Goal: Information Seeking & Learning: Learn about a topic

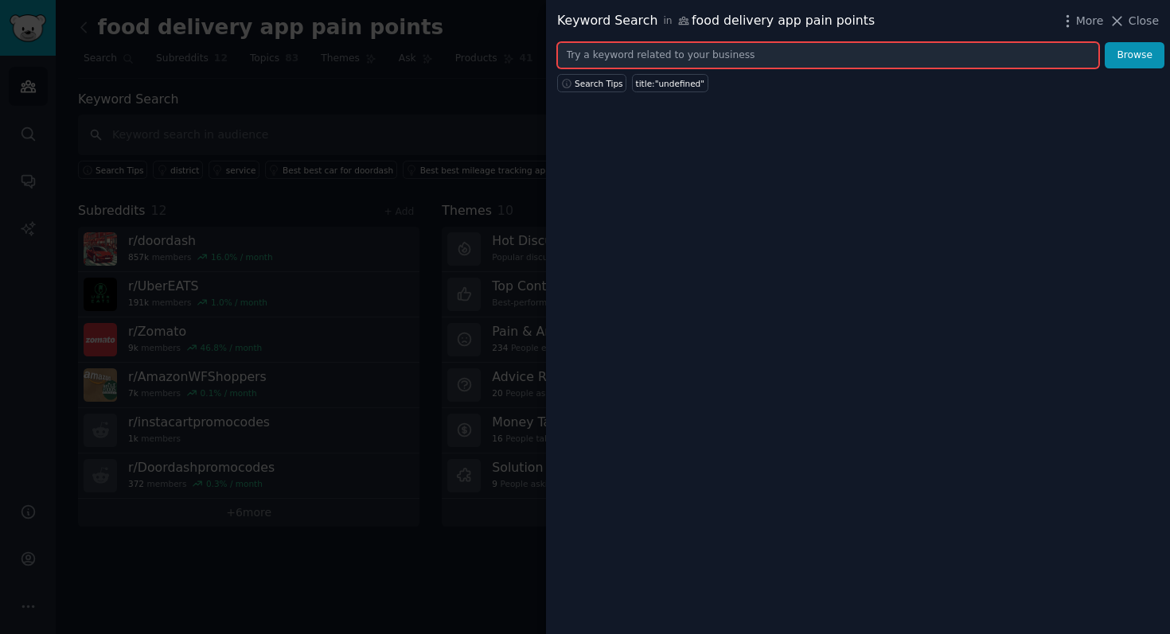
click at [752, 59] on input "text" at bounding box center [828, 55] width 542 height 27
click at [711, 57] on input "text" at bounding box center [828, 55] width 542 height 27
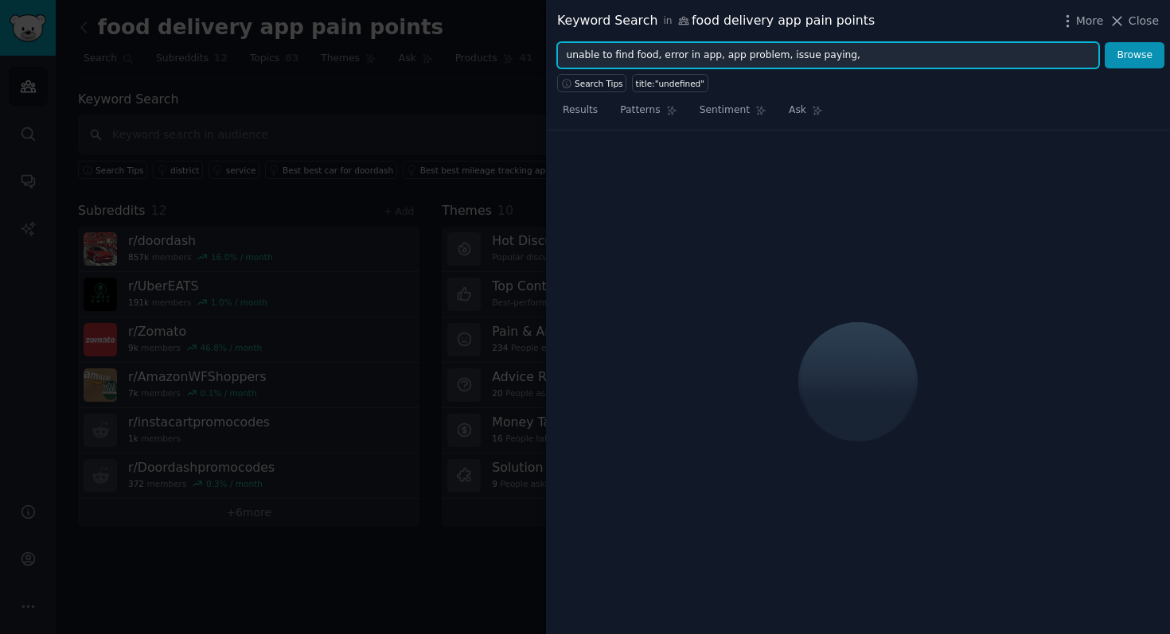
click at [1104, 42] on button "Browse" at bounding box center [1134, 55] width 60 height 27
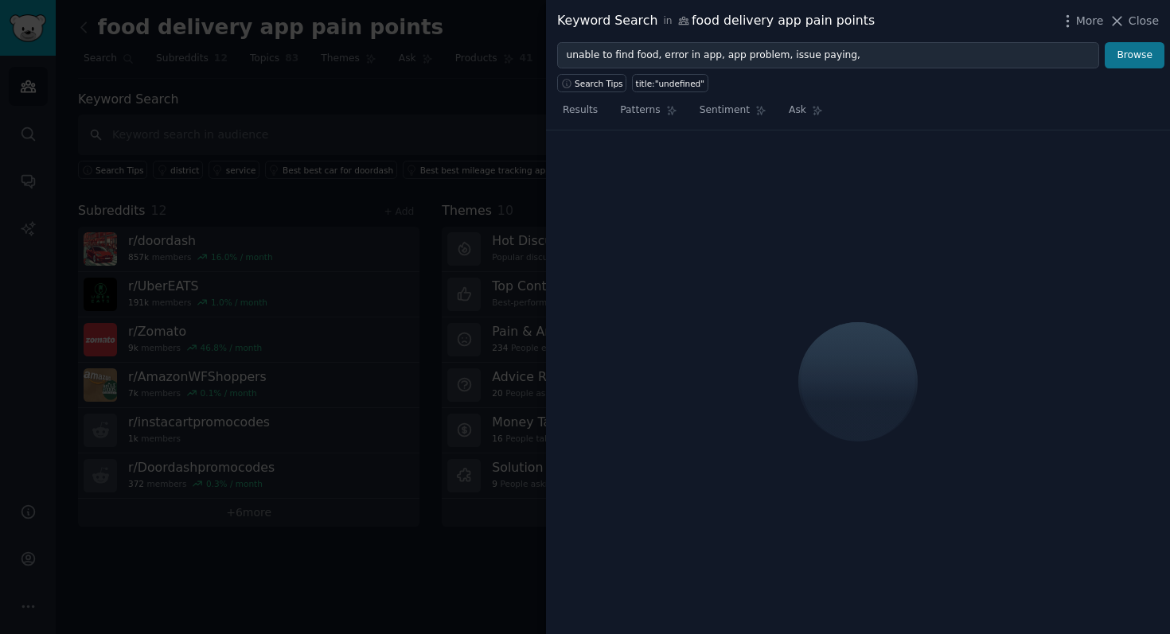
click at [1115, 57] on button "Browse" at bounding box center [1134, 55] width 60 height 27
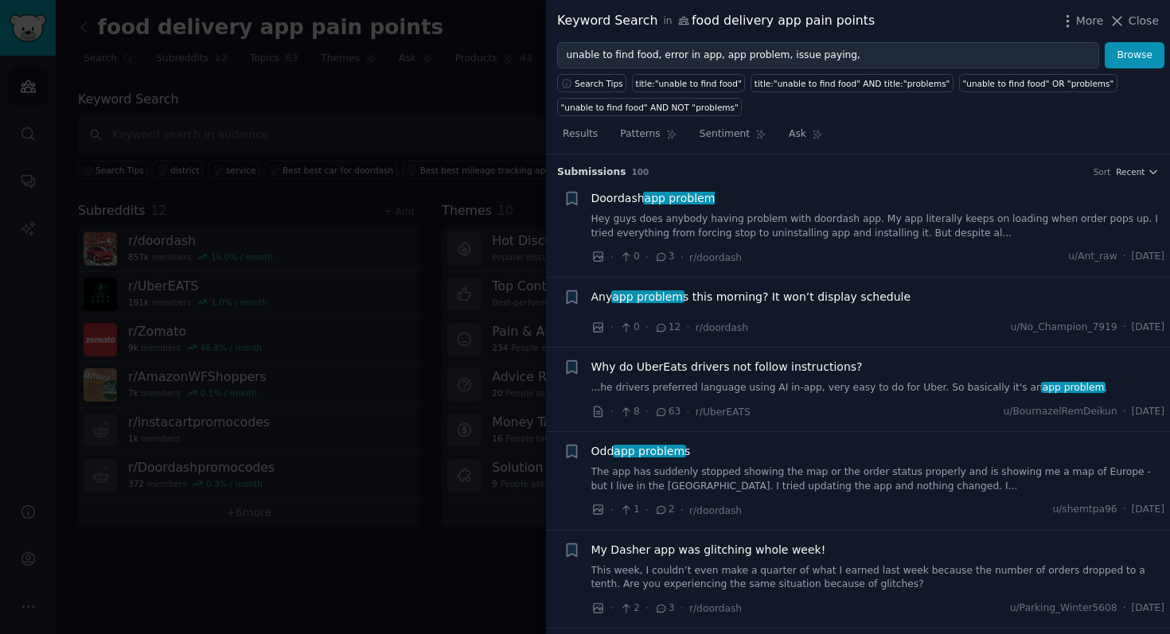
click at [900, 220] on link "Hey guys does anybody having problem with doordash app. My app literally keeps …" at bounding box center [878, 226] width 574 height 28
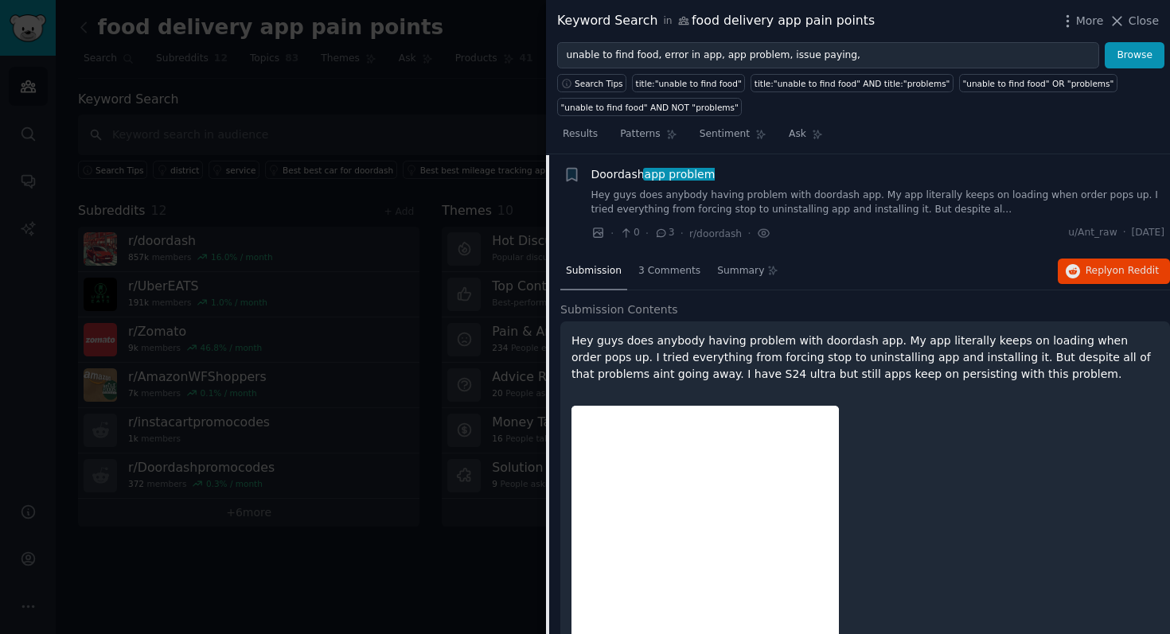
scroll to position [25, 0]
click at [1068, 268] on icon "button" at bounding box center [1072, 270] width 14 height 14
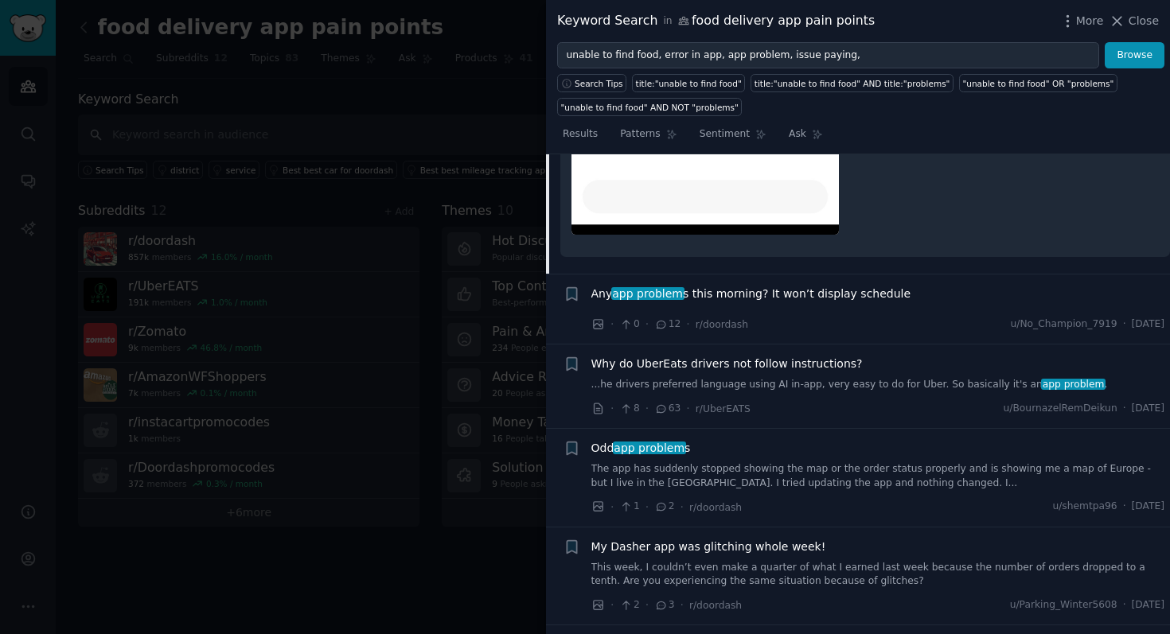
scroll to position [738, 0]
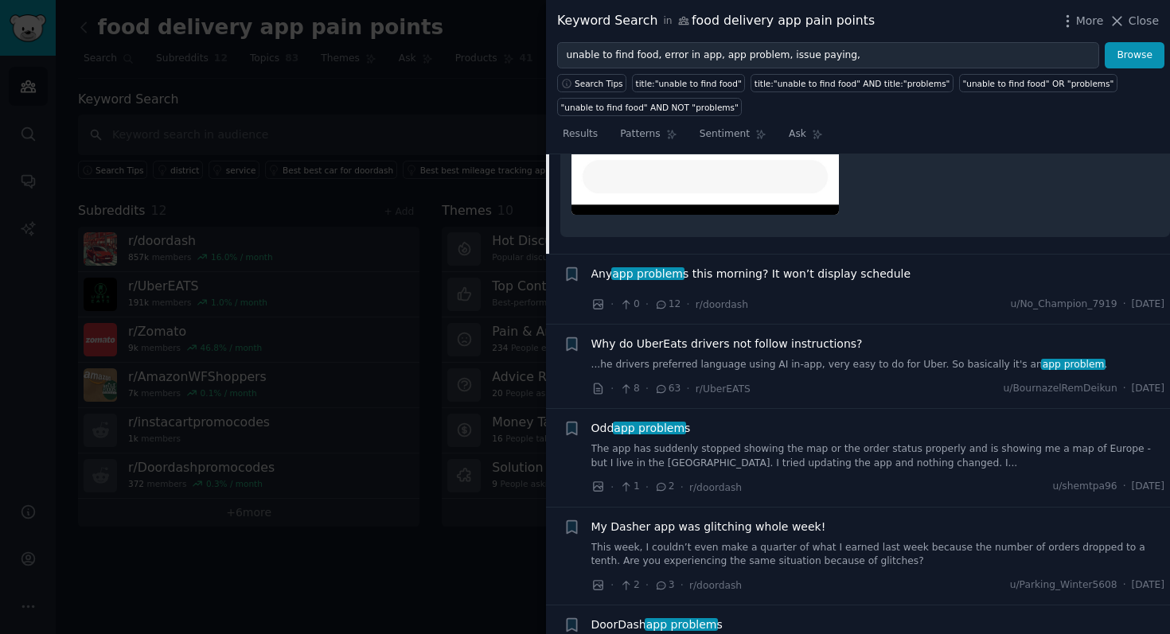
click at [761, 278] on span "Any app problem s this morning? It won’t display schedule" at bounding box center [751, 274] width 320 height 17
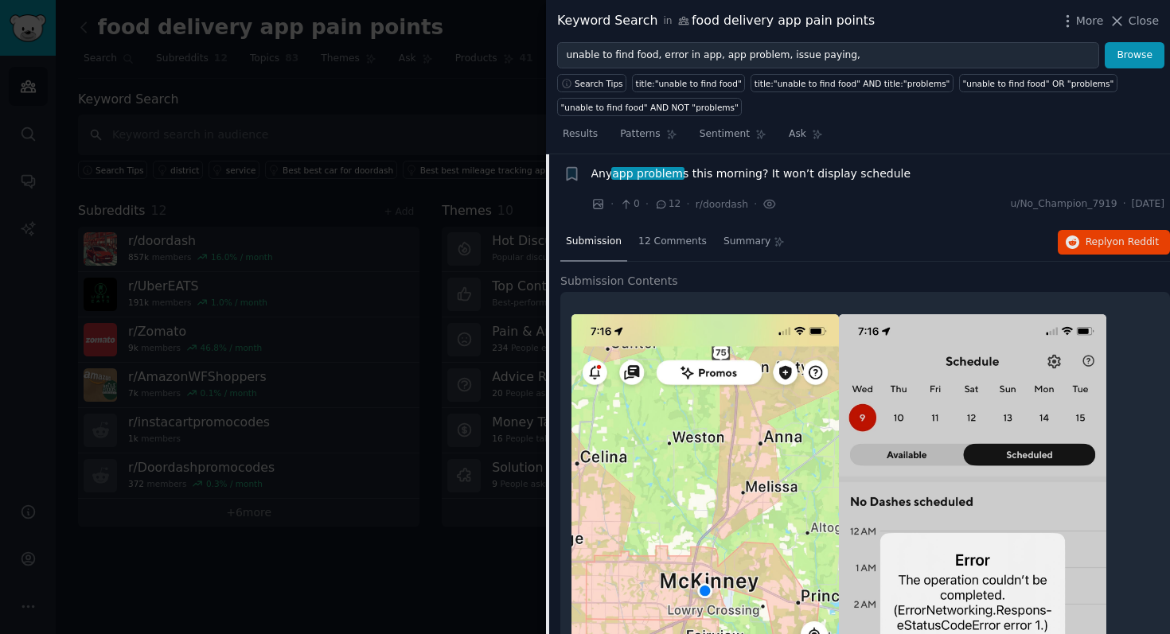
scroll to position [172, 0]
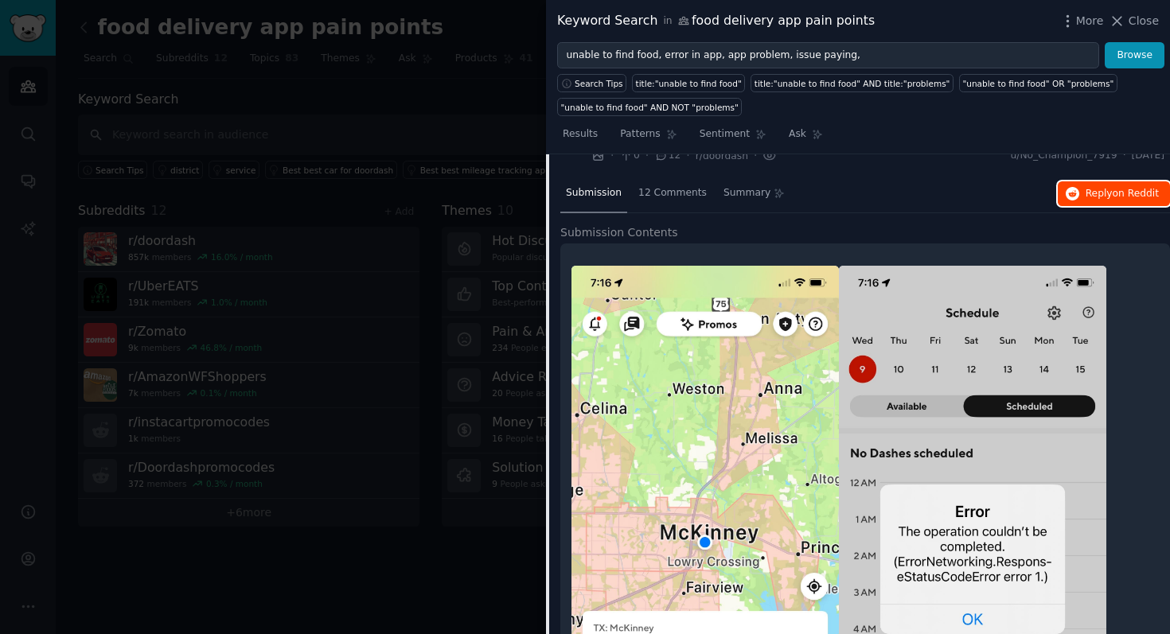
click at [1095, 197] on span "Reply on Reddit" at bounding box center [1121, 194] width 73 height 14
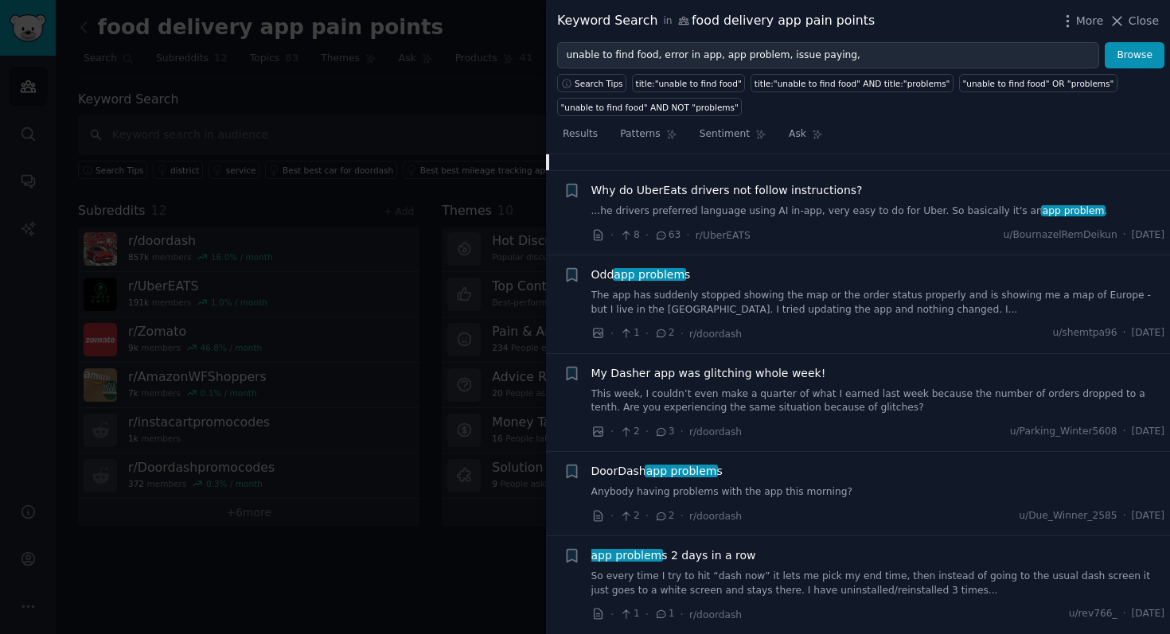
scroll to position [909, 0]
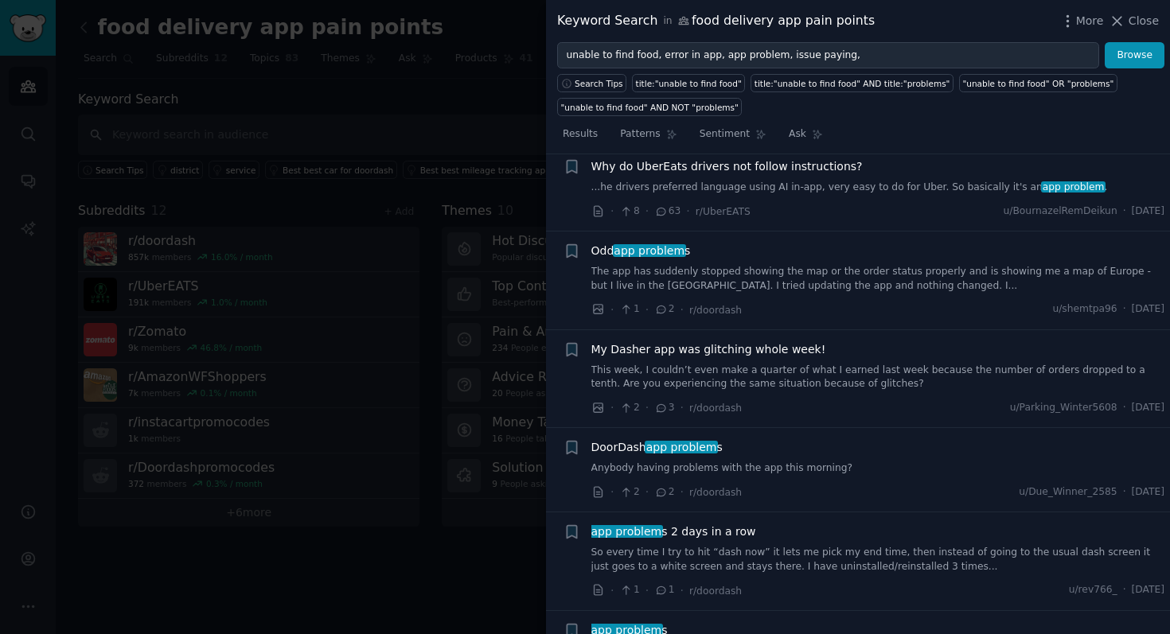
click at [794, 278] on link "The app has suddenly stopped showing the map or the order status properly and i…" at bounding box center [878, 279] width 574 height 28
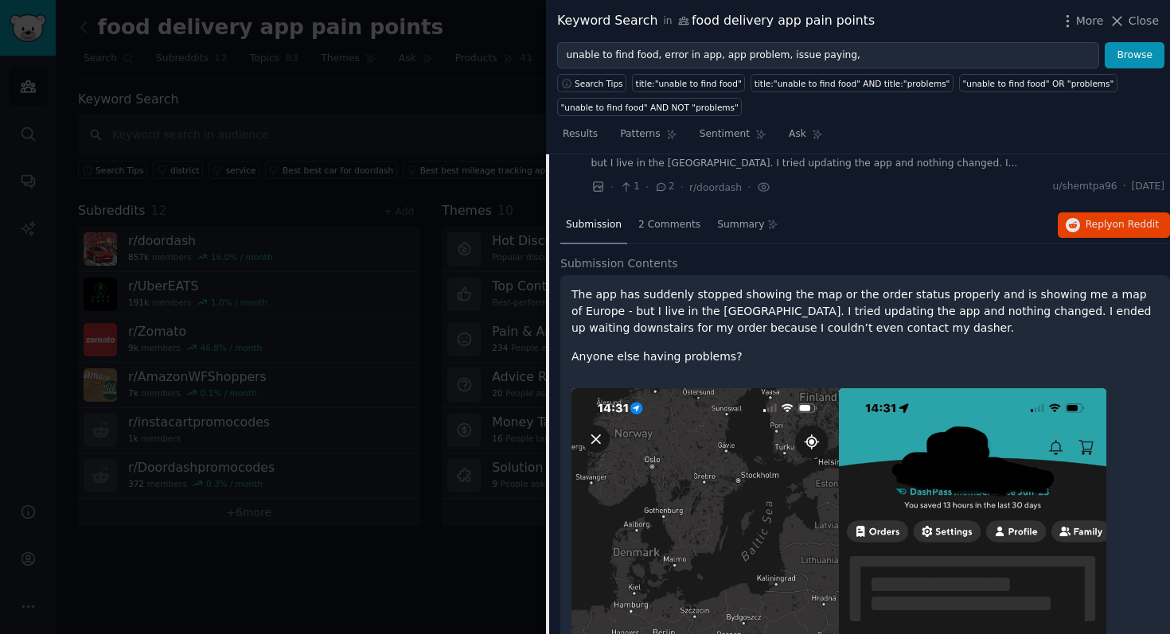
scroll to position [325, 0]
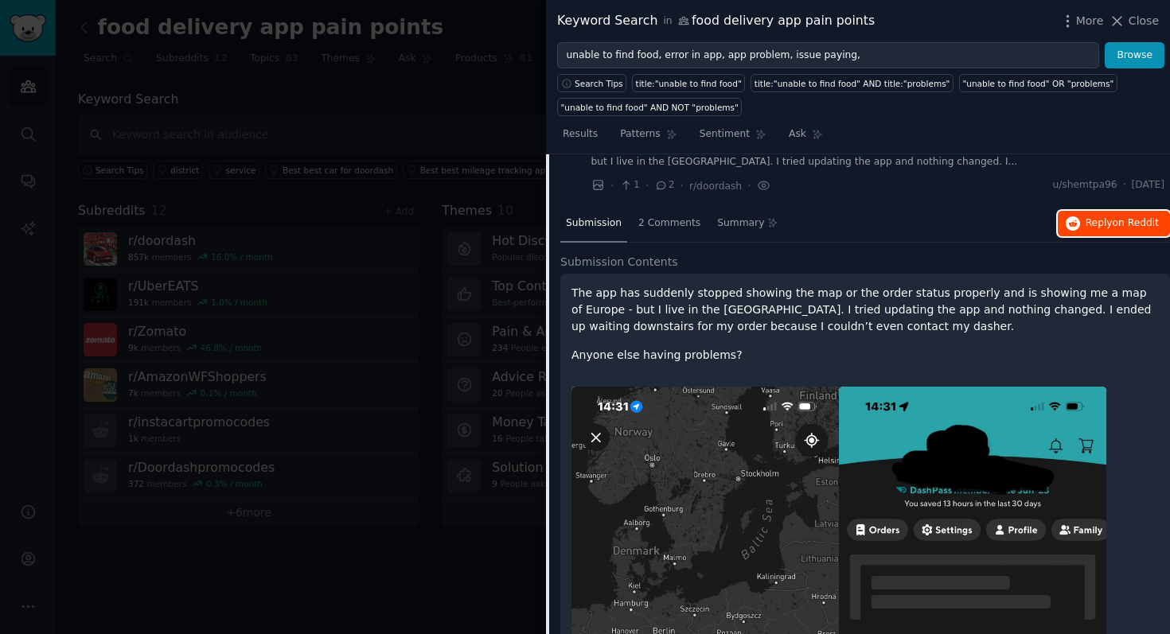
click at [1085, 227] on span "Reply on Reddit" at bounding box center [1121, 223] width 73 height 14
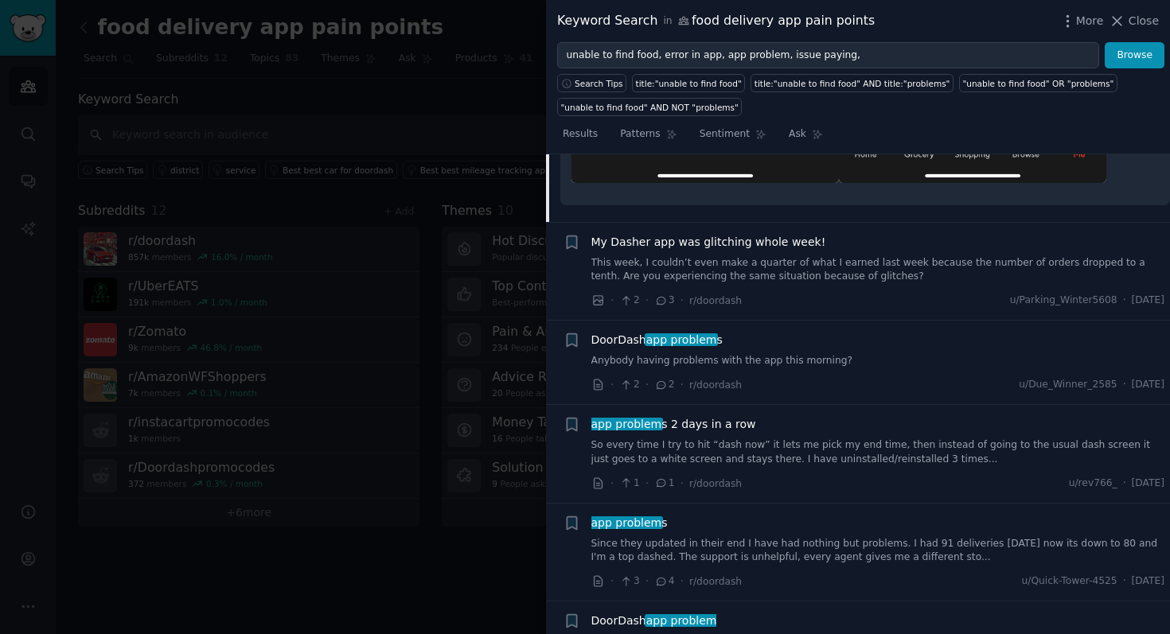
scroll to position [1112, 0]
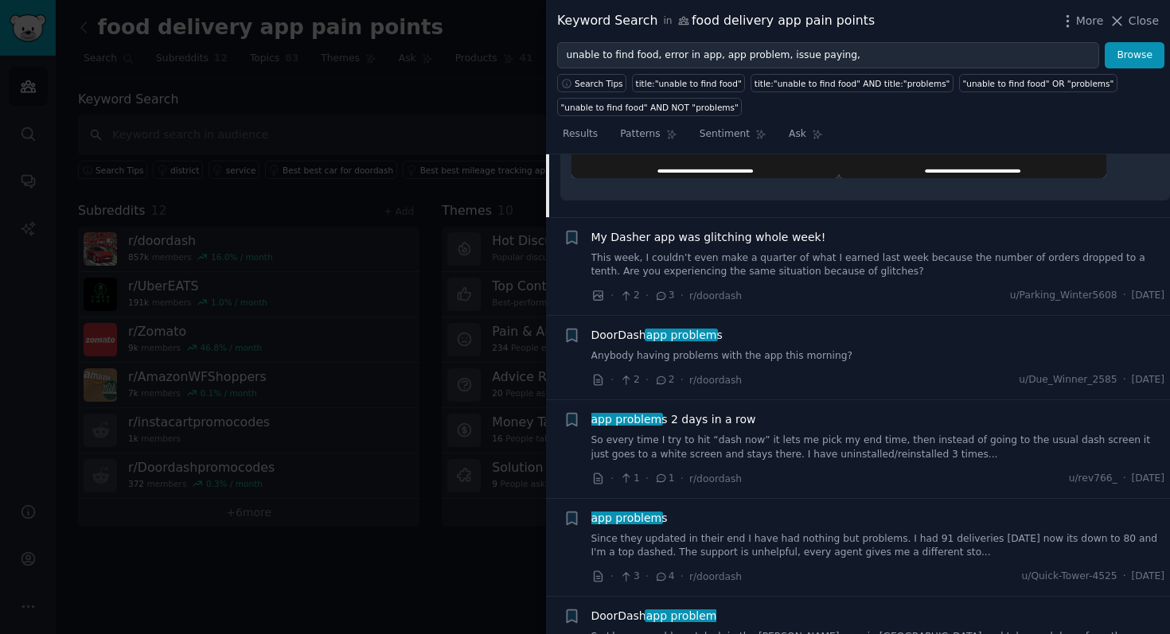
click at [831, 258] on link "This week, I couldn’t even make a quarter of what I earned last week because th…" at bounding box center [878, 265] width 574 height 28
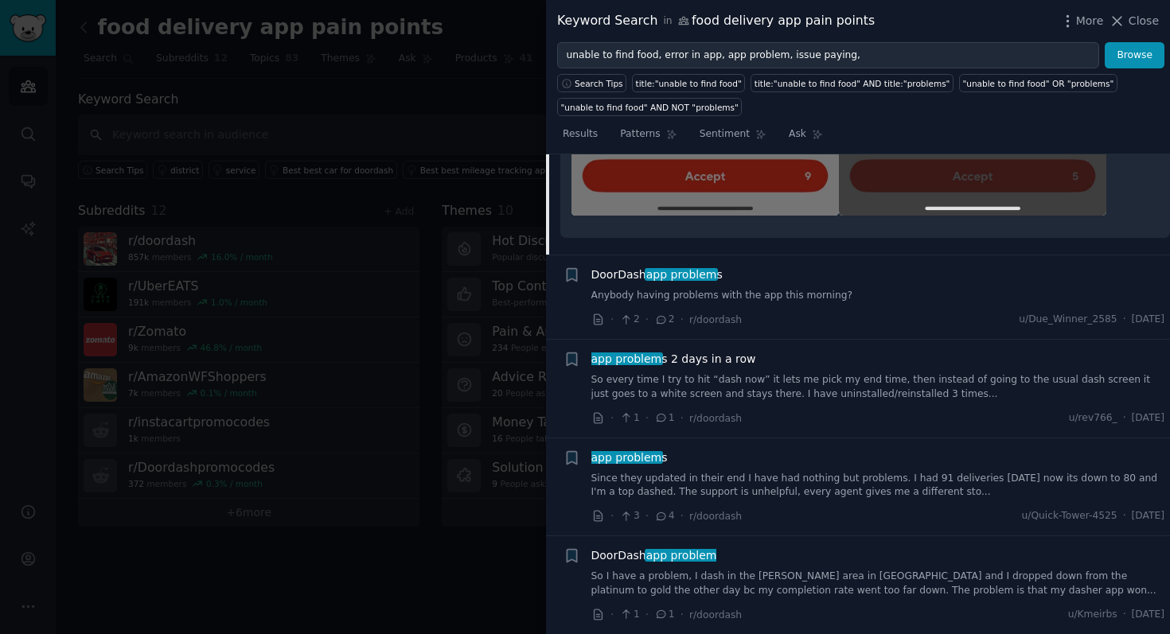
scroll to position [1172, 0]
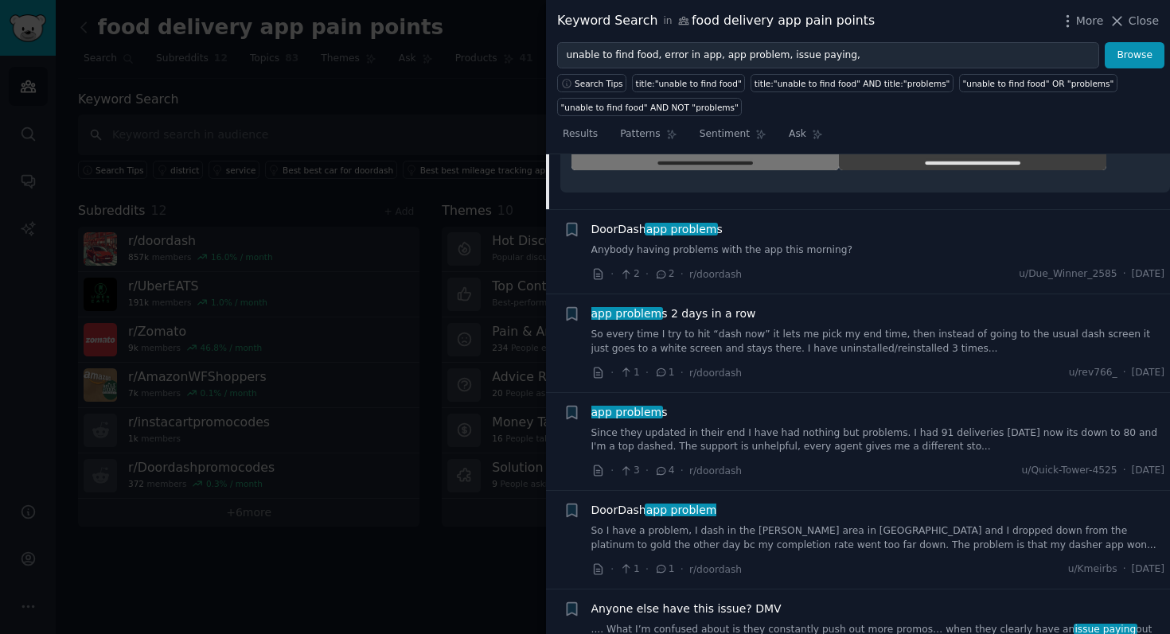
click at [776, 343] on link "So every time I try to hit “dash now” it lets me pick my end time, then instead…" at bounding box center [878, 342] width 574 height 28
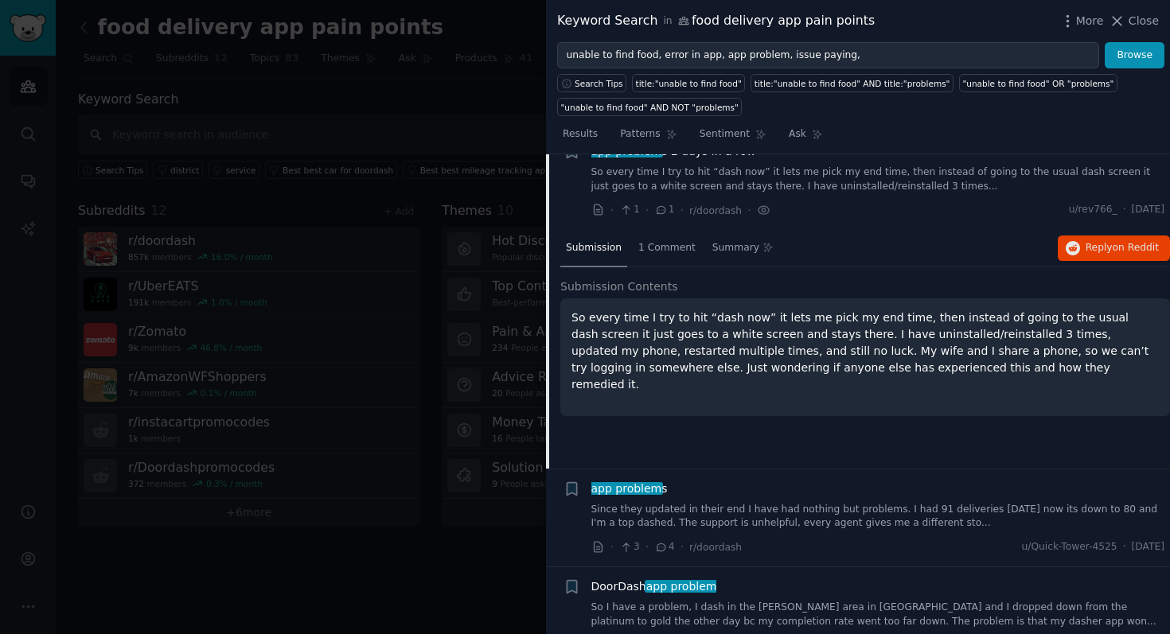
scroll to position [559, 0]
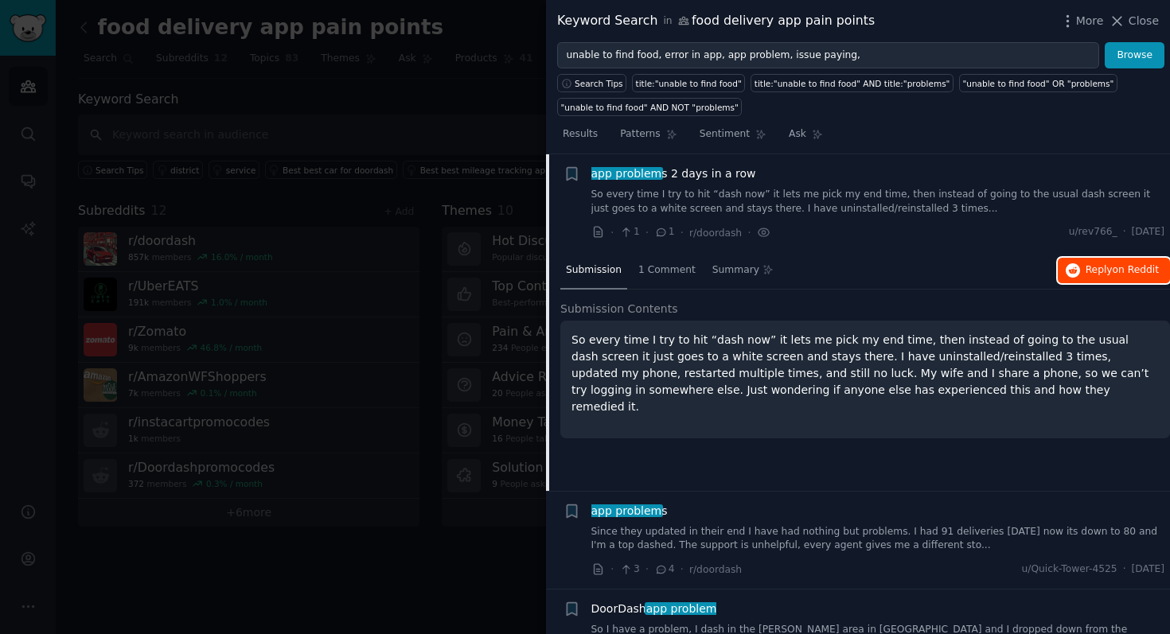
click at [1065, 271] on icon "button" at bounding box center [1072, 270] width 14 height 14
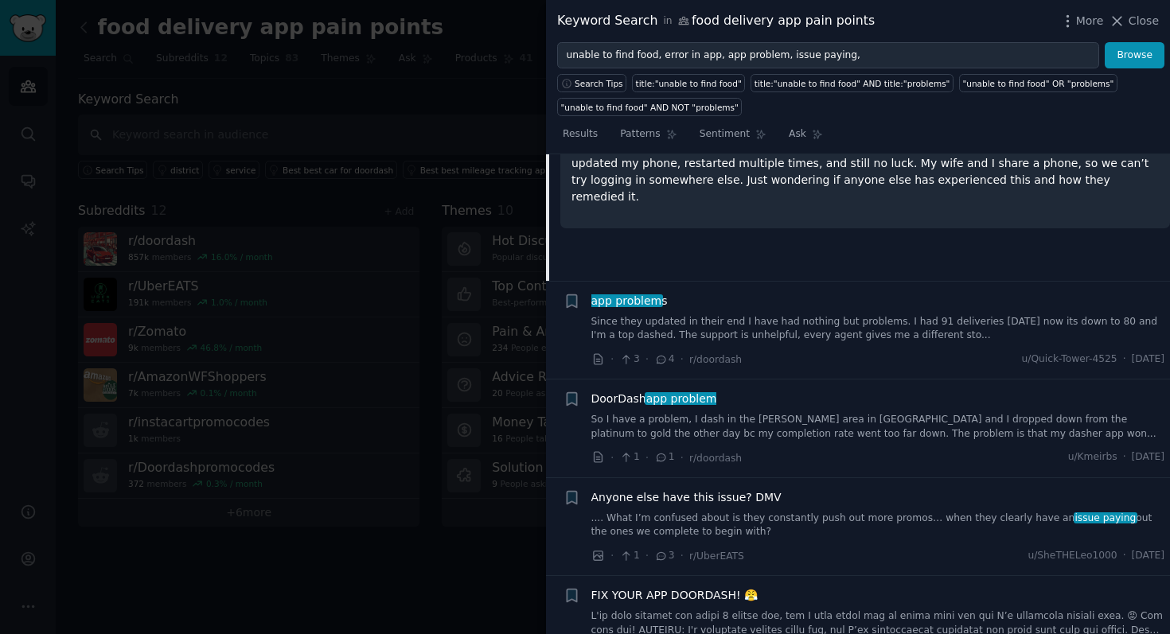
scroll to position [810, 0]
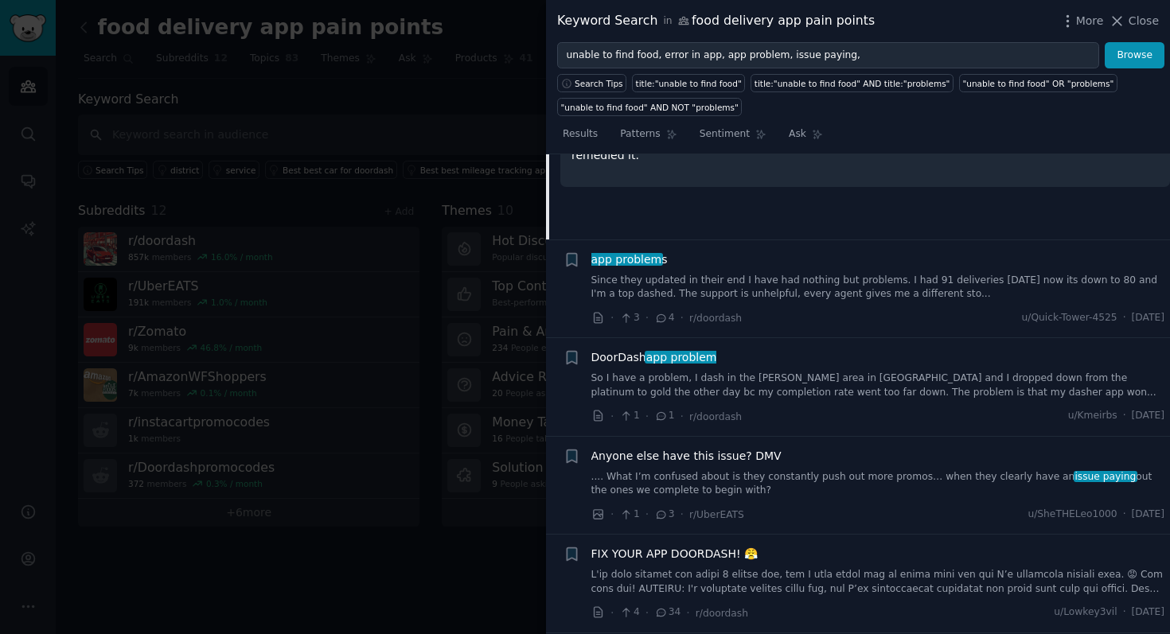
click at [749, 288] on link "Since they updated in their end I have had nothing but problems. I had 91 deliv…" at bounding box center [878, 288] width 574 height 28
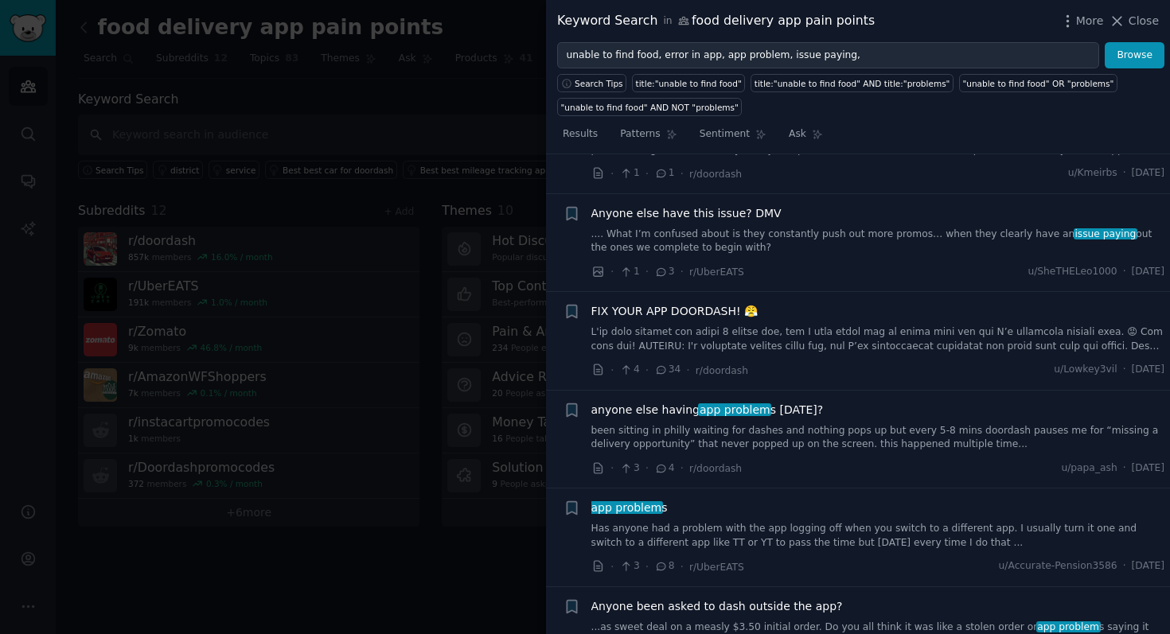
scroll to position [1061, 0]
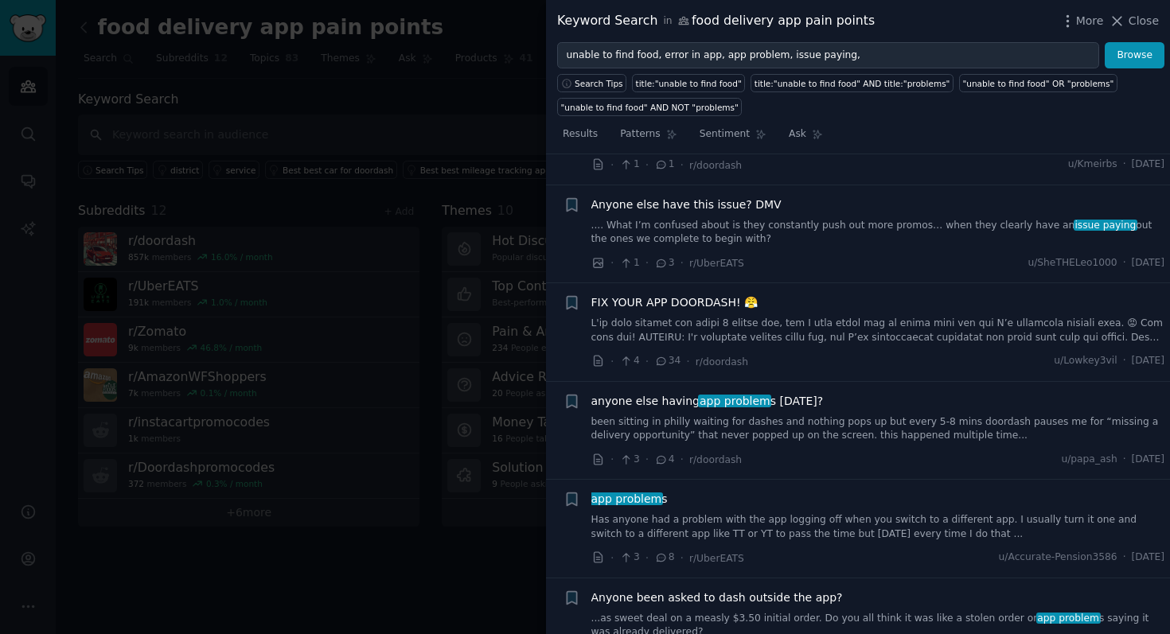
click at [827, 326] on link at bounding box center [878, 331] width 574 height 28
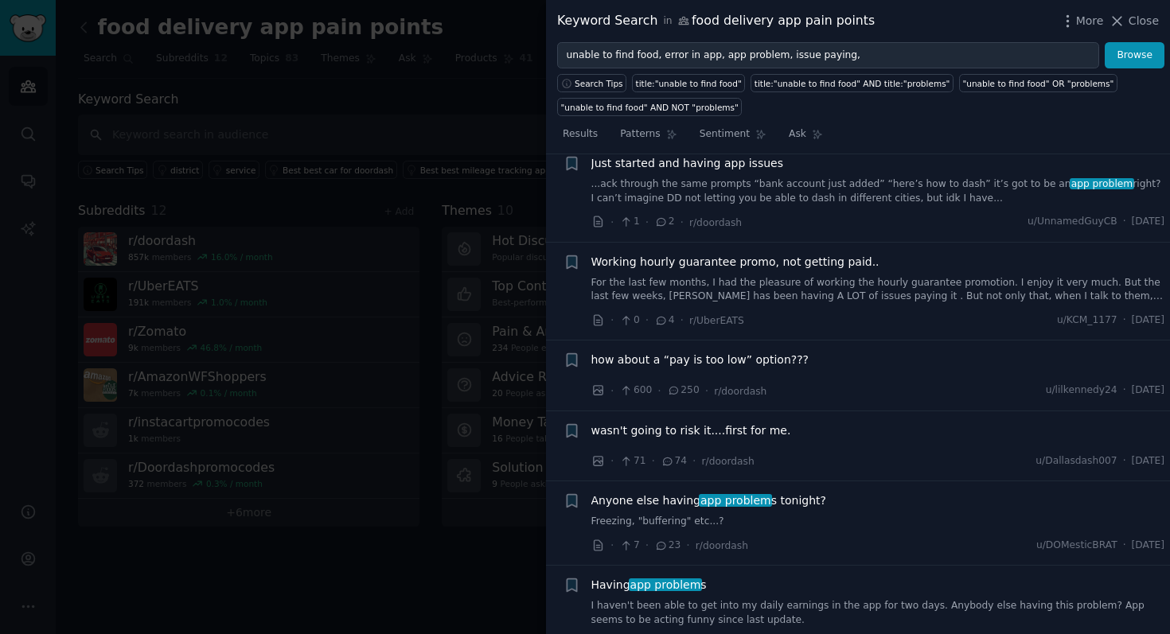
scroll to position [2332, 0]
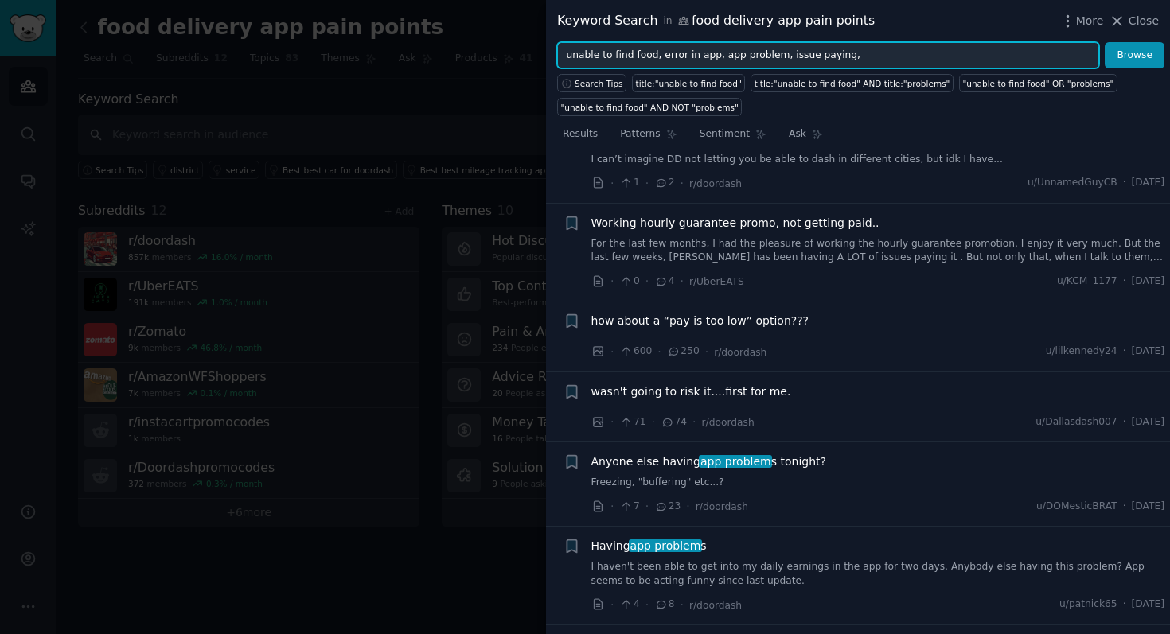
click at [851, 53] on input "unable to find food, error in app, app problem, issue paying," at bounding box center [828, 55] width 542 height 27
type input "unable to find food, error in app, app problem, issue paying, food find"
click at [1104, 42] on button "Browse" at bounding box center [1134, 55] width 60 height 27
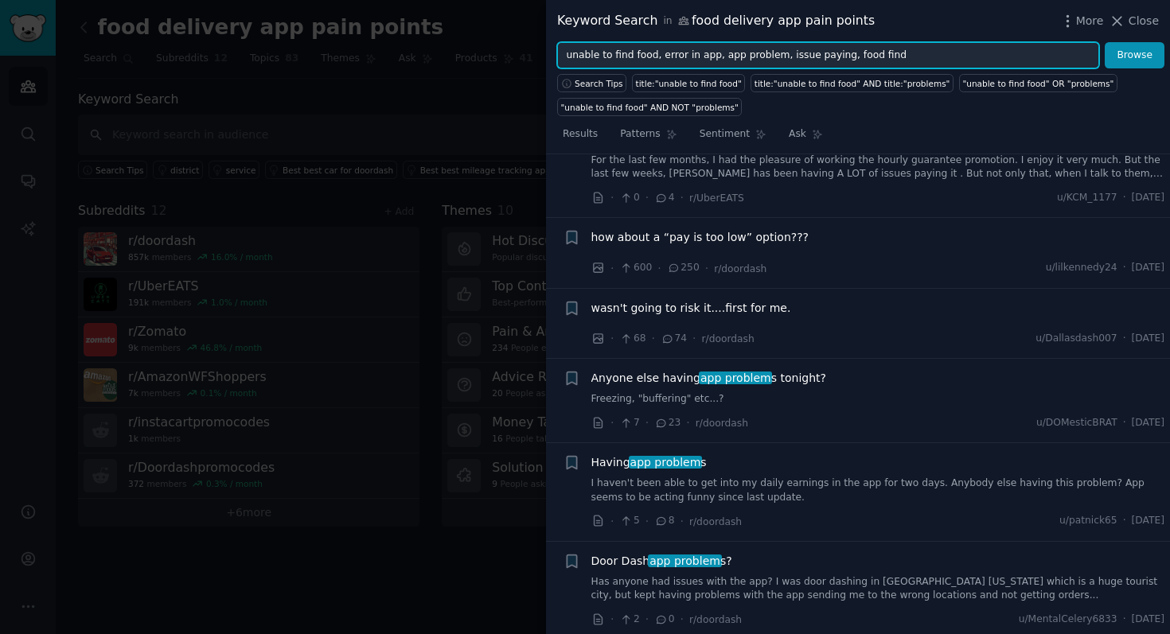
scroll to position [2432, 0]
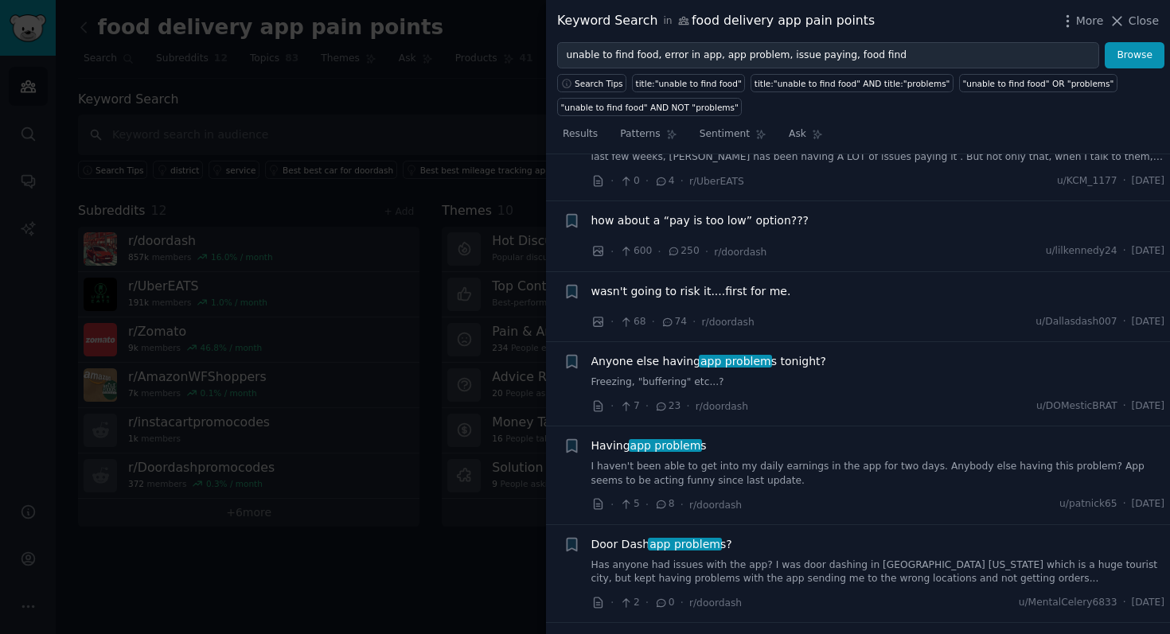
click at [780, 353] on div "Anyone else having app problem s tonight? Freezing, "buffering" etc...?" at bounding box center [878, 371] width 574 height 37
click at [765, 353] on span "Anyone else having app problem s tonight?" at bounding box center [708, 361] width 235 height 17
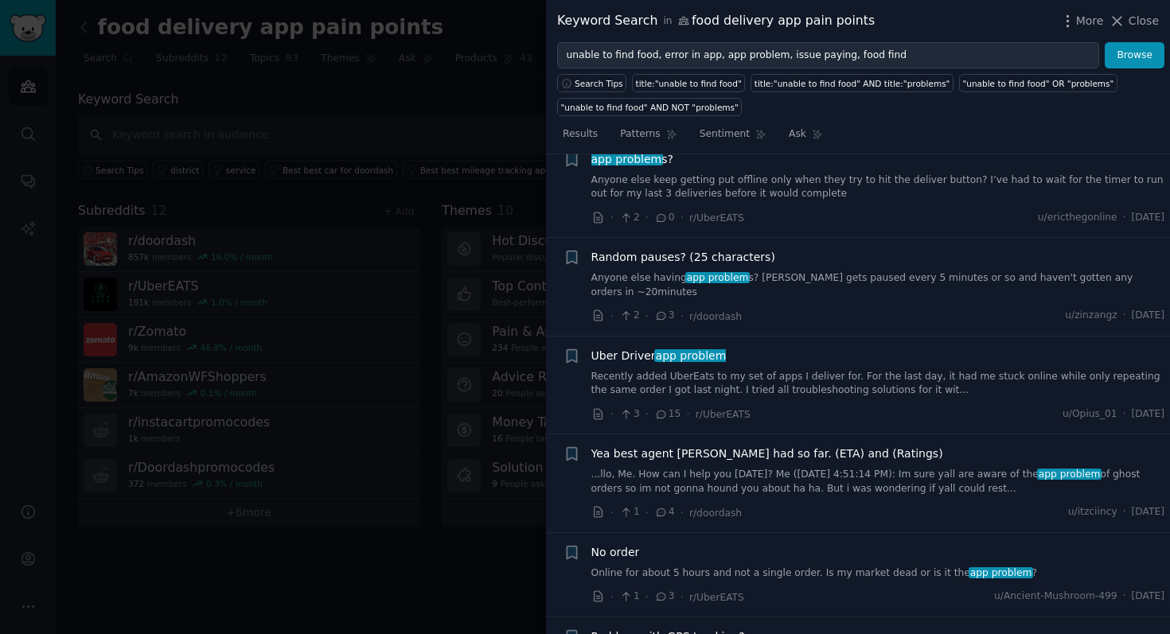
scroll to position [5293, 0]
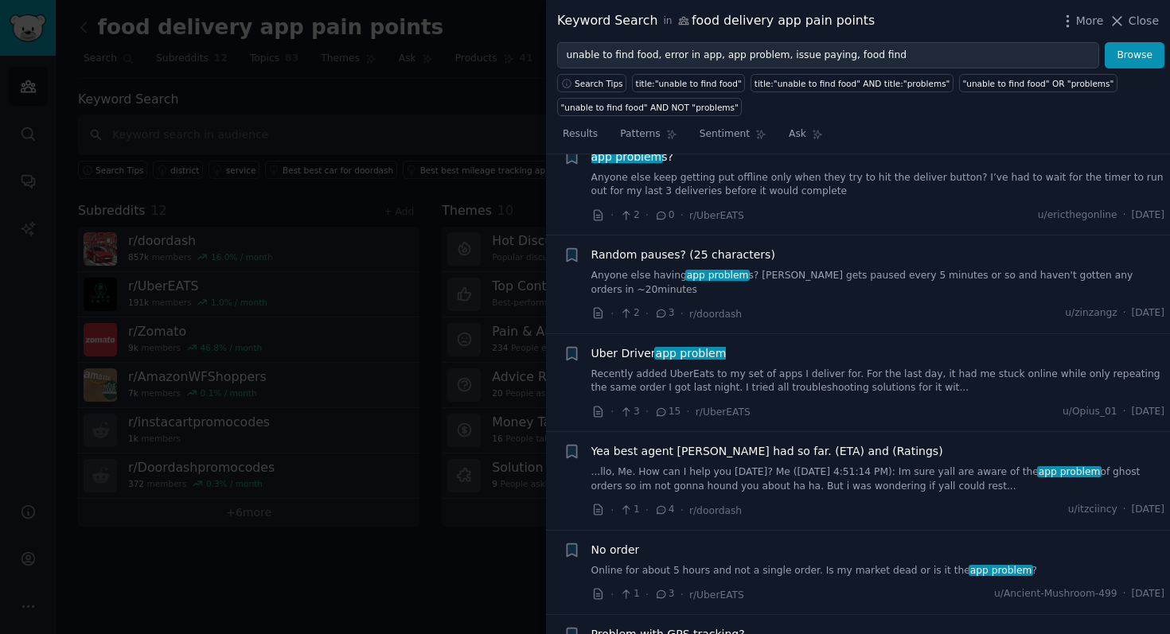
click at [817, 368] on link "Recently added UberEats to my set of apps I deliver for. For the last day, it h…" at bounding box center [878, 382] width 574 height 28
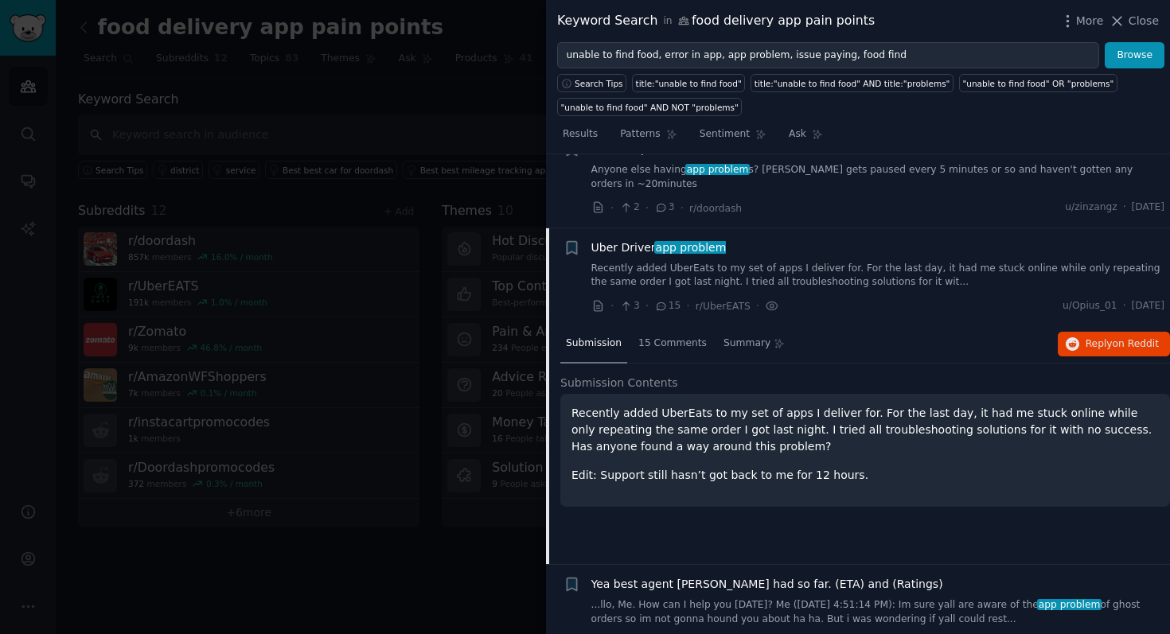
scroll to position [5178, 0]
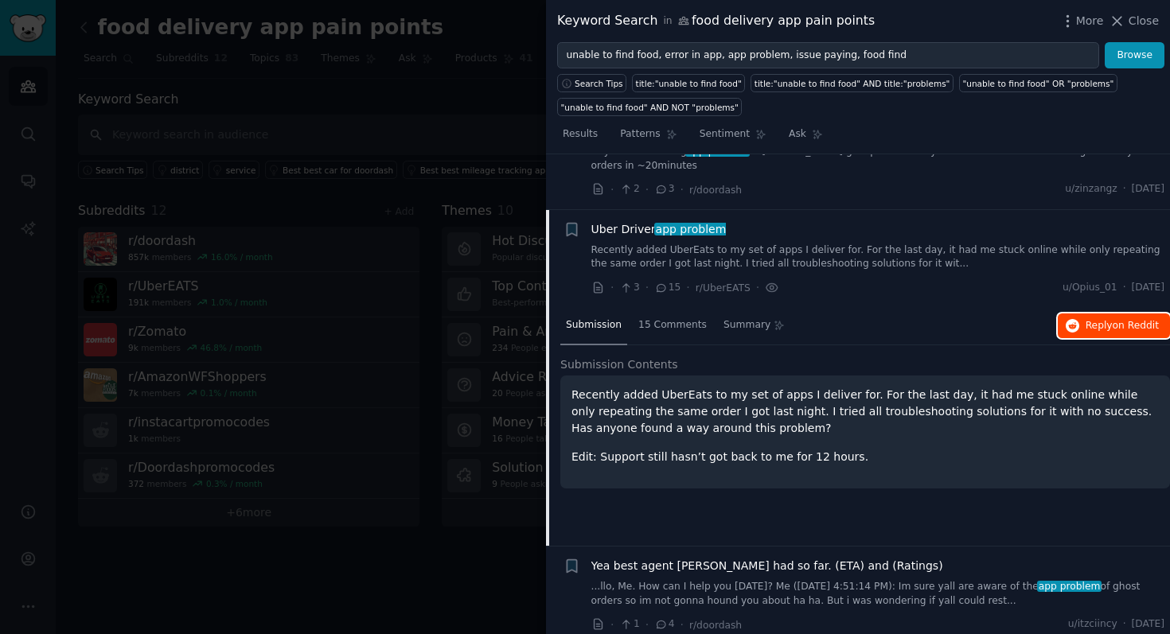
click at [1095, 313] on button "Reply on Reddit" at bounding box center [1113, 325] width 112 height 25
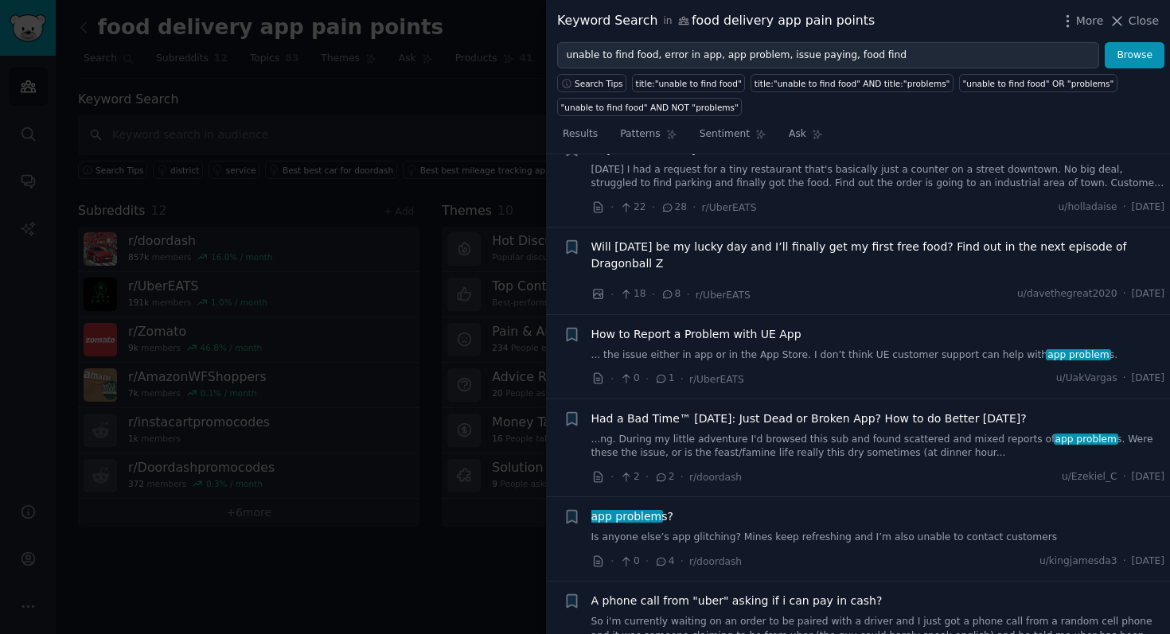
scroll to position [8988, 0]
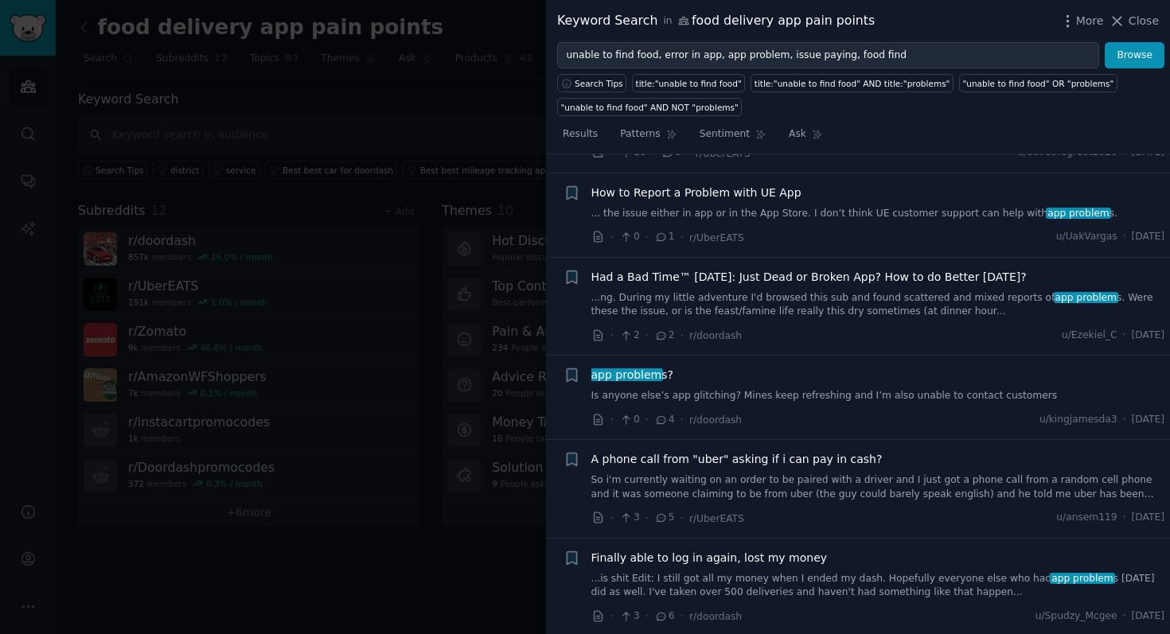
click at [730, 473] on link "So i'm currently waiting on an order to be paired with a driver and I just got …" at bounding box center [878, 487] width 574 height 28
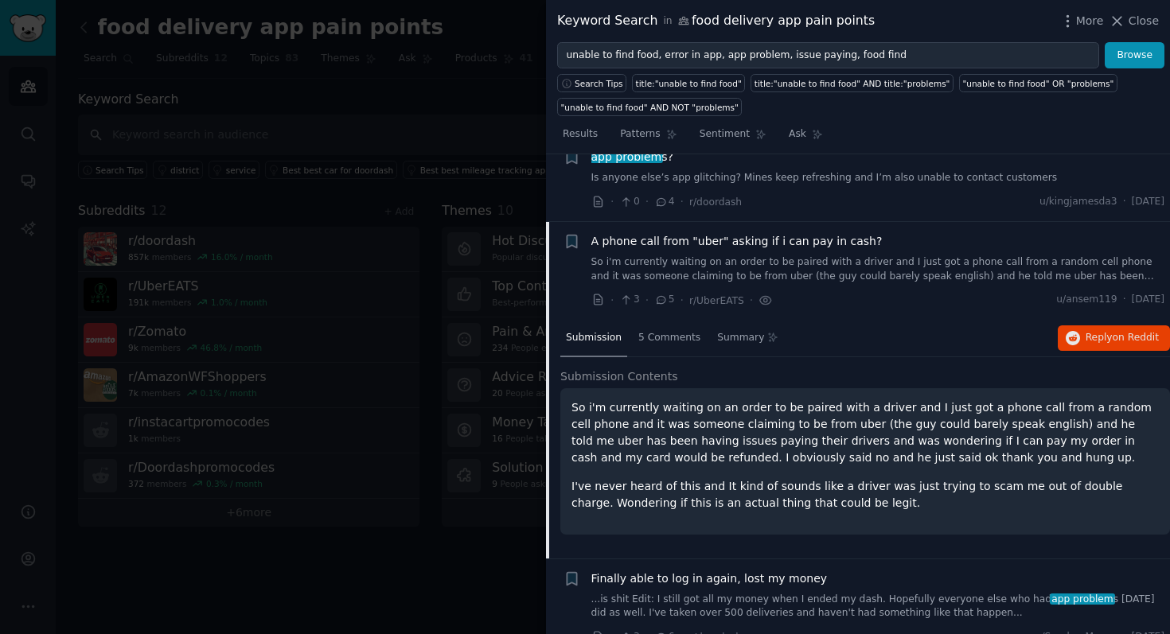
scroll to position [8988, 0]
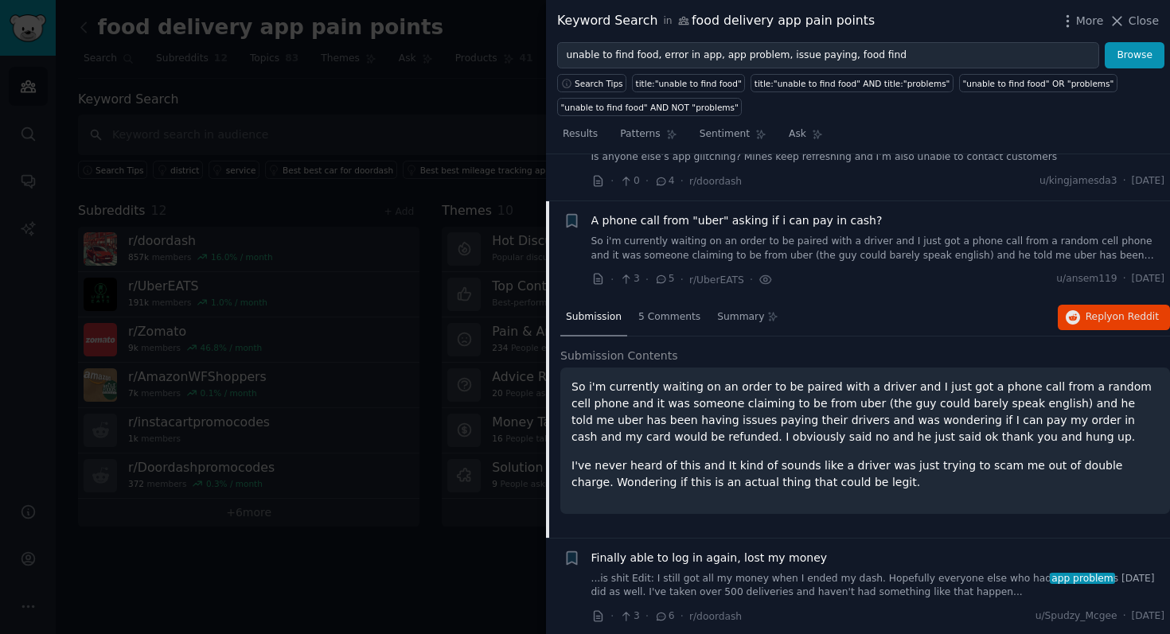
click at [750, 572] on link "...is shit Edit: I still got all my money when I ended my dash. Hopefully every…" at bounding box center [878, 586] width 574 height 28
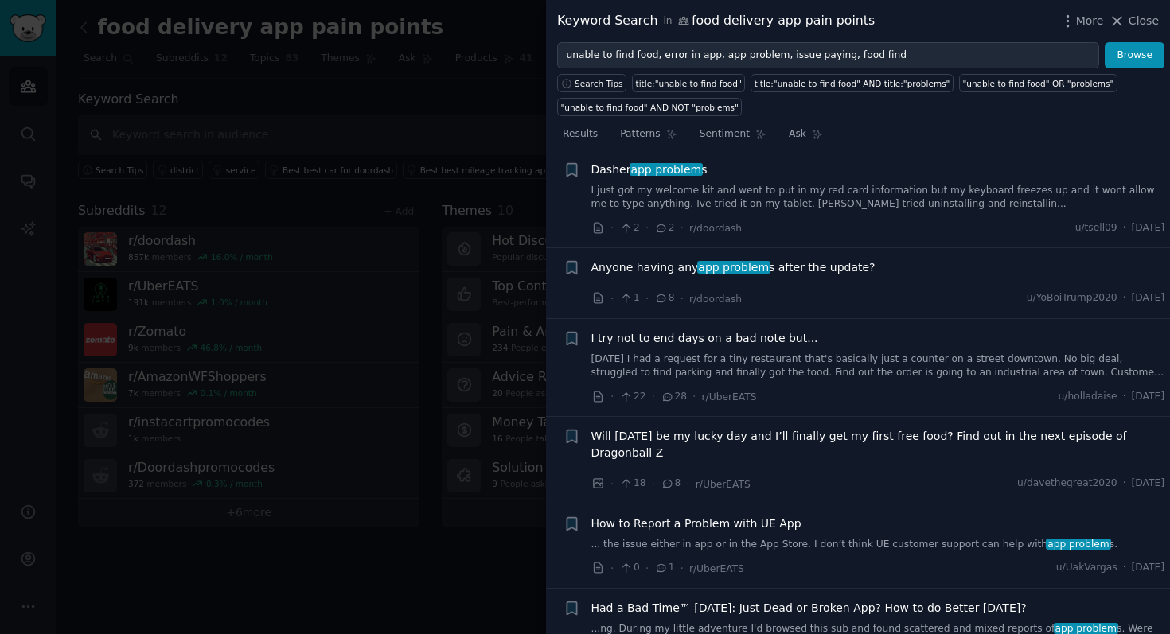
scroll to position [8401, 0]
